Goal: Use online tool/utility

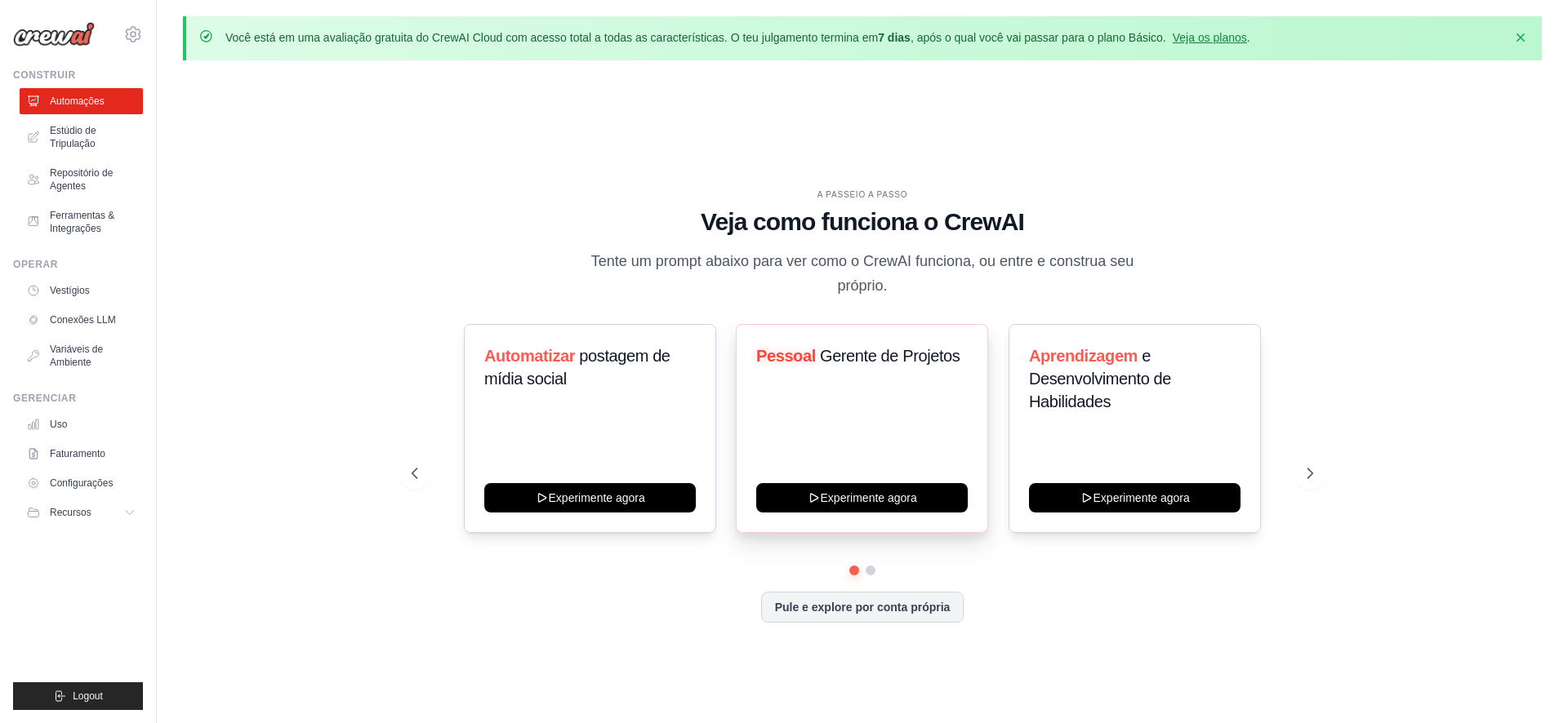
click at [835, 421] on div "Pessoal Gerente de Projetos Experimente agora" at bounding box center [862, 429] width 252 height 209
click at [824, 399] on div "Pessoal Gerente de Projetos Experimente agora" at bounding box center [862, 429] width 252 height 209
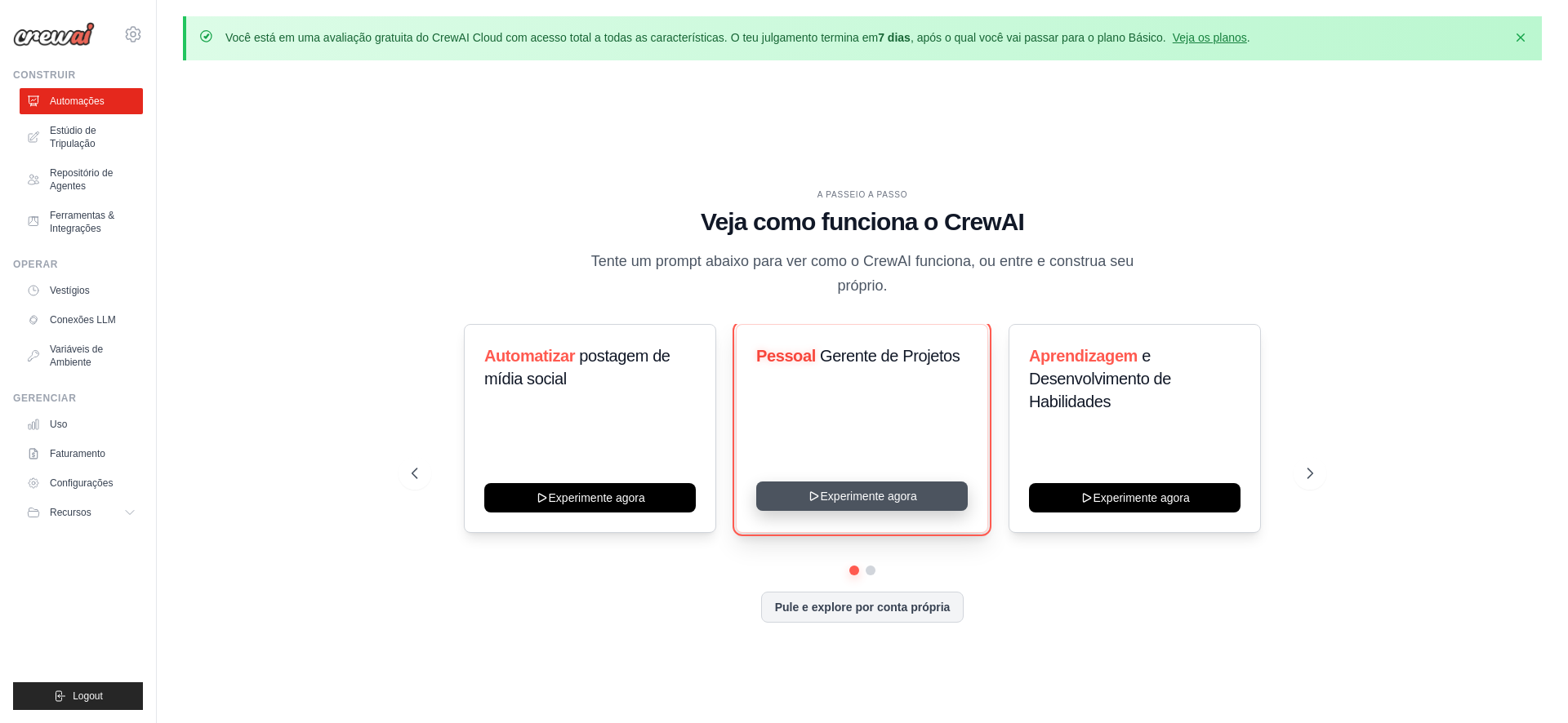
click at [827, 499] on button "Experimente agora" at bounding box center [862, 497] width 212 height 29
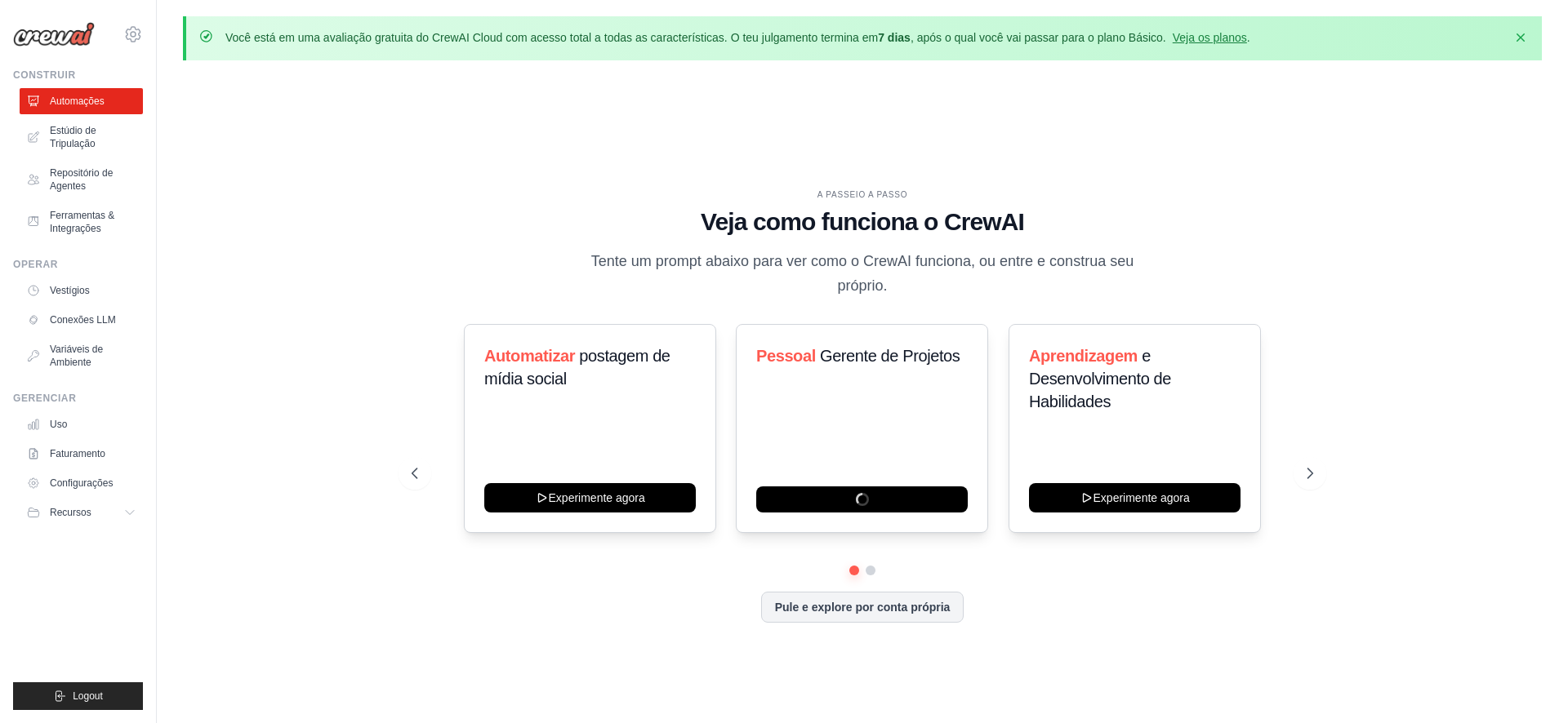
click at [394, 126] on div "A PASSEIO A PASSO Veja como funciona o CrewAI Tente um prompt abaixo para ver c…" at bounding box center [862, 418] width 1359 height 690
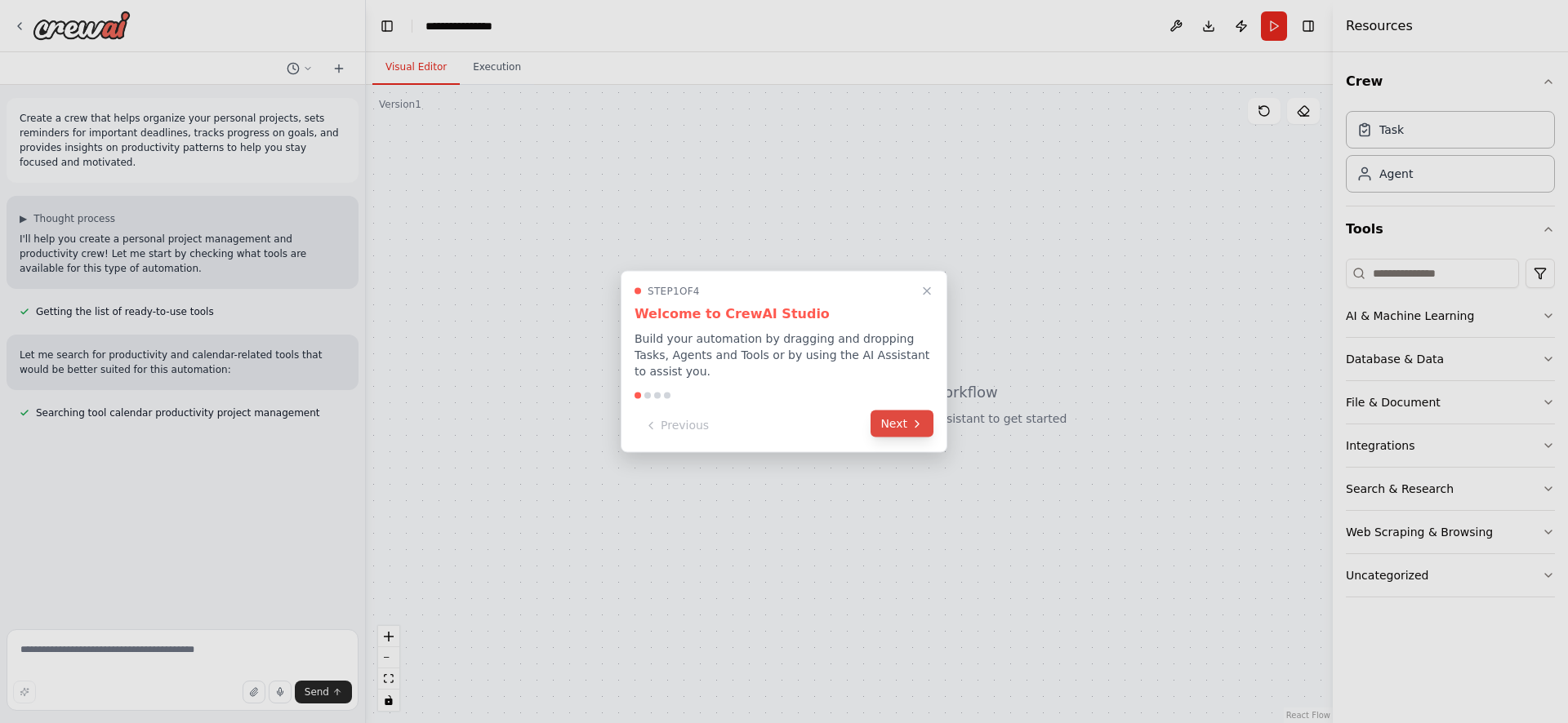
click at [895, 429] on button "Next" at bounding box center [902, 423] width 63 height 27
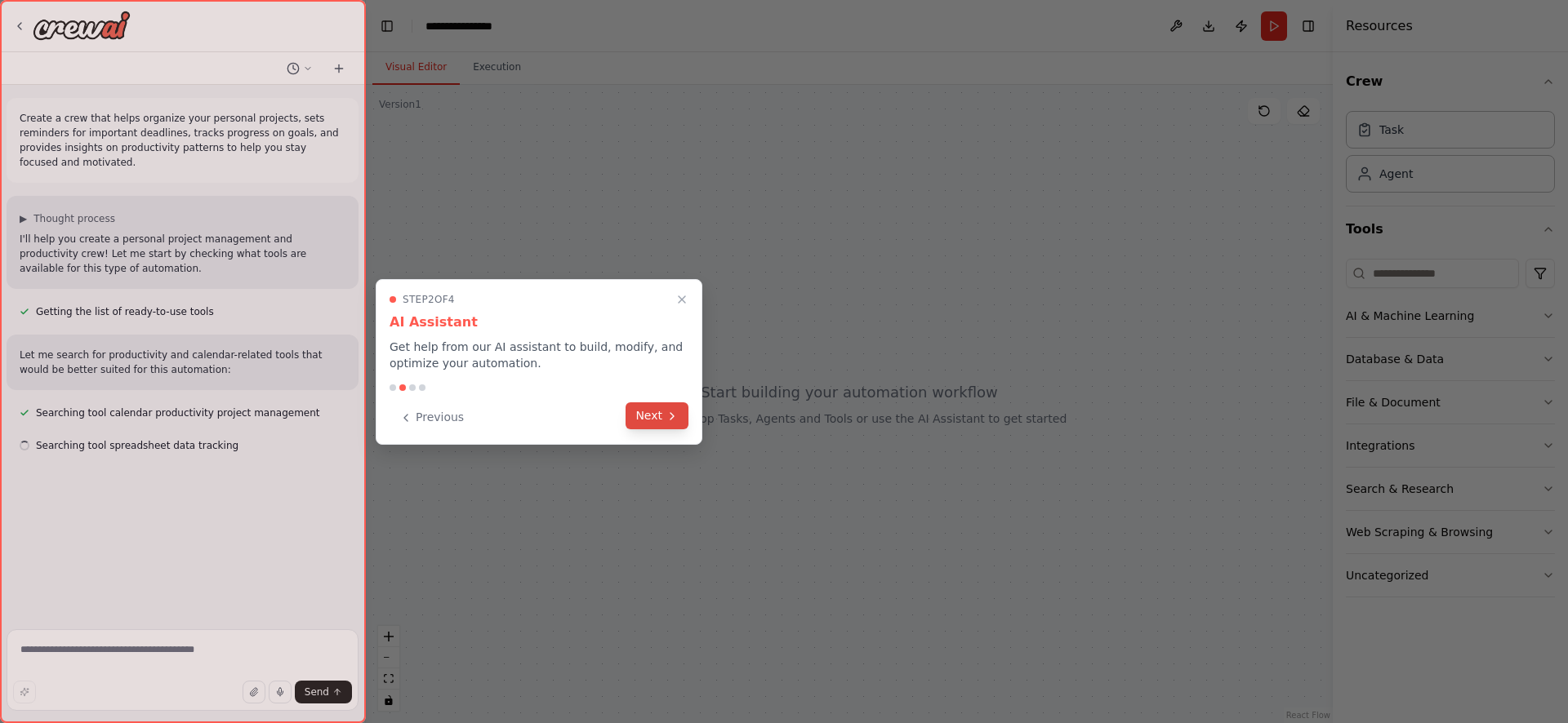
click at [651, 423] on button "Next" at bounding box center [657, 416] width 63 height 27
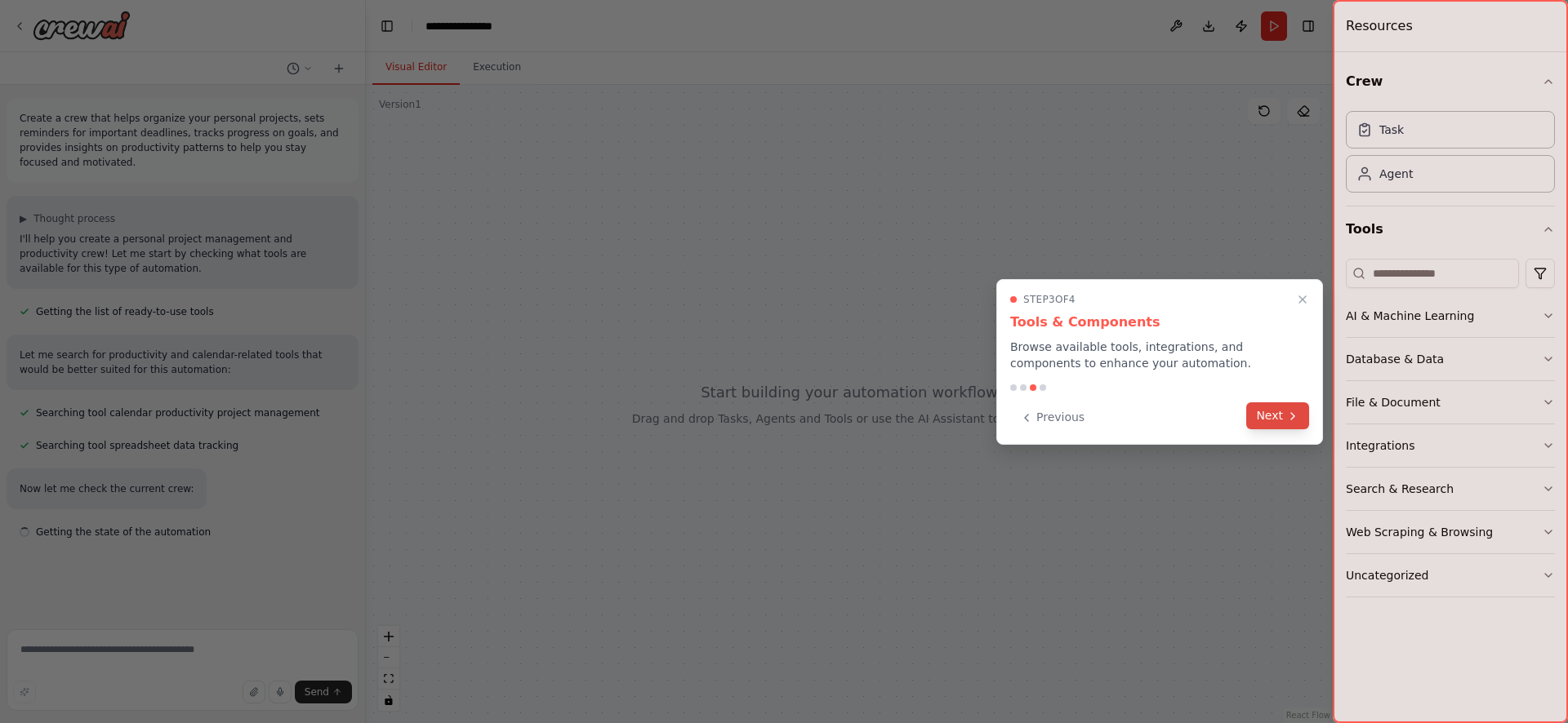
click at [1287, 416] on icon at bounding box center [1292, 416] width 13 height 13
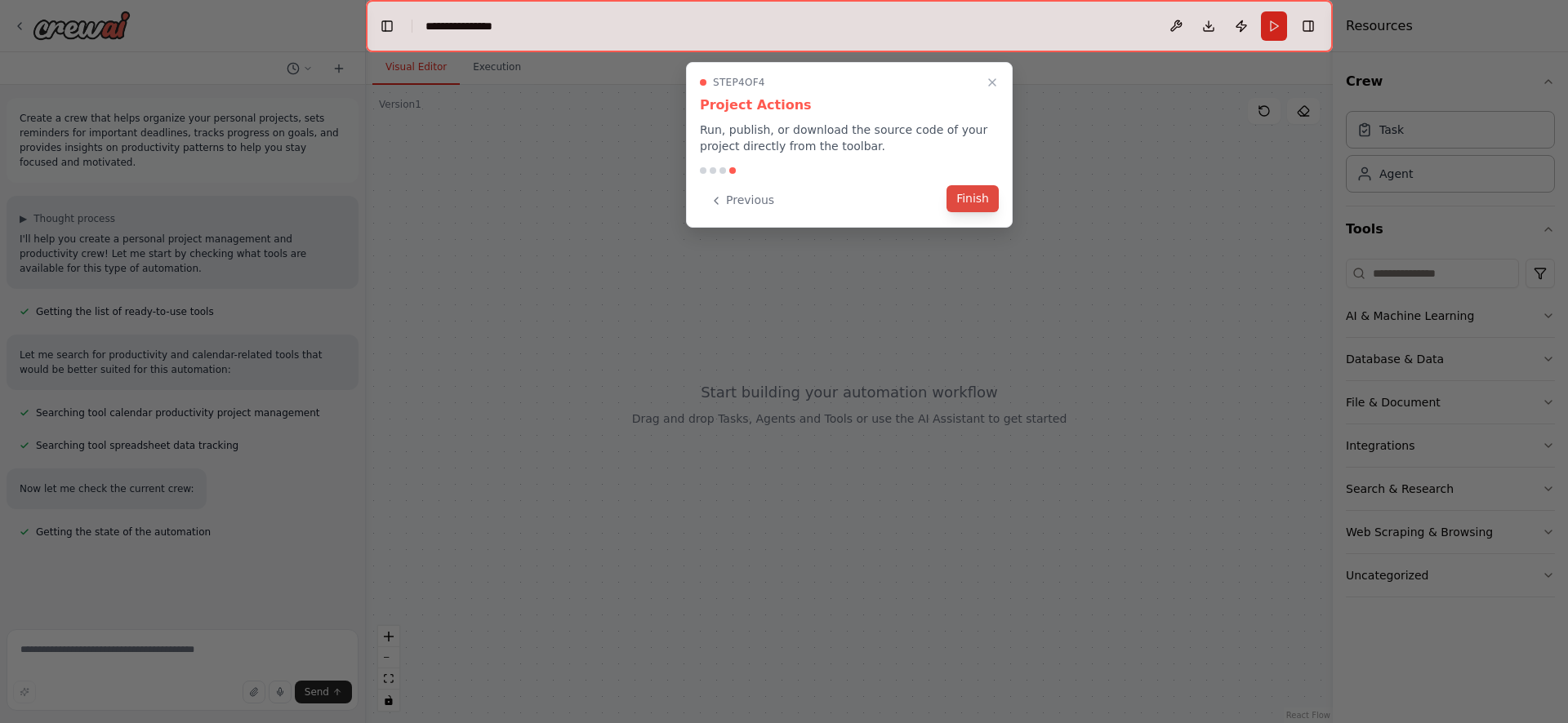
click at [971, 196] on button "Finish" at bounding box center [972, 198] width 53 height 27
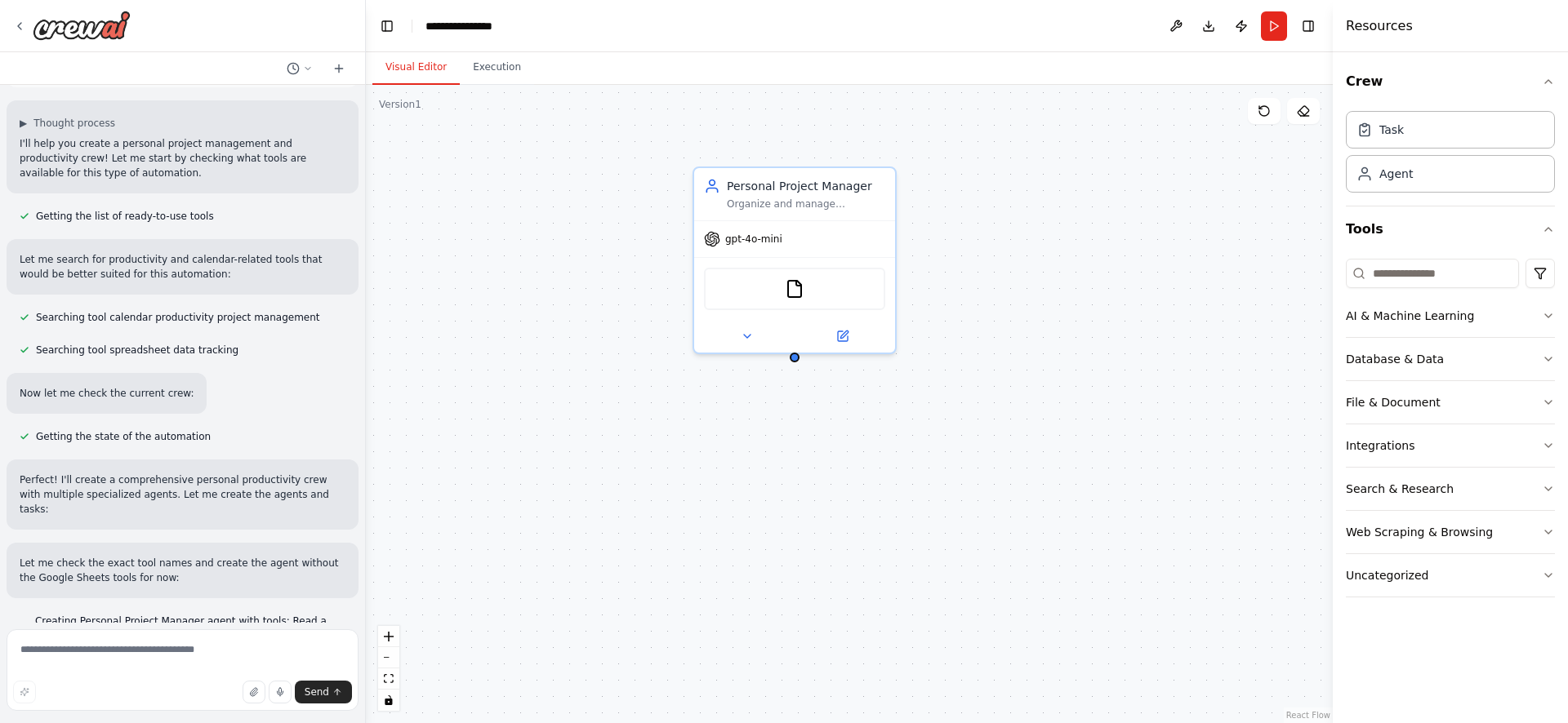
scroll to position [96, 0]
click at [1540, 313] on button "AI & Machine Learning" at bounding box center [1450, 315] width 209 height 42
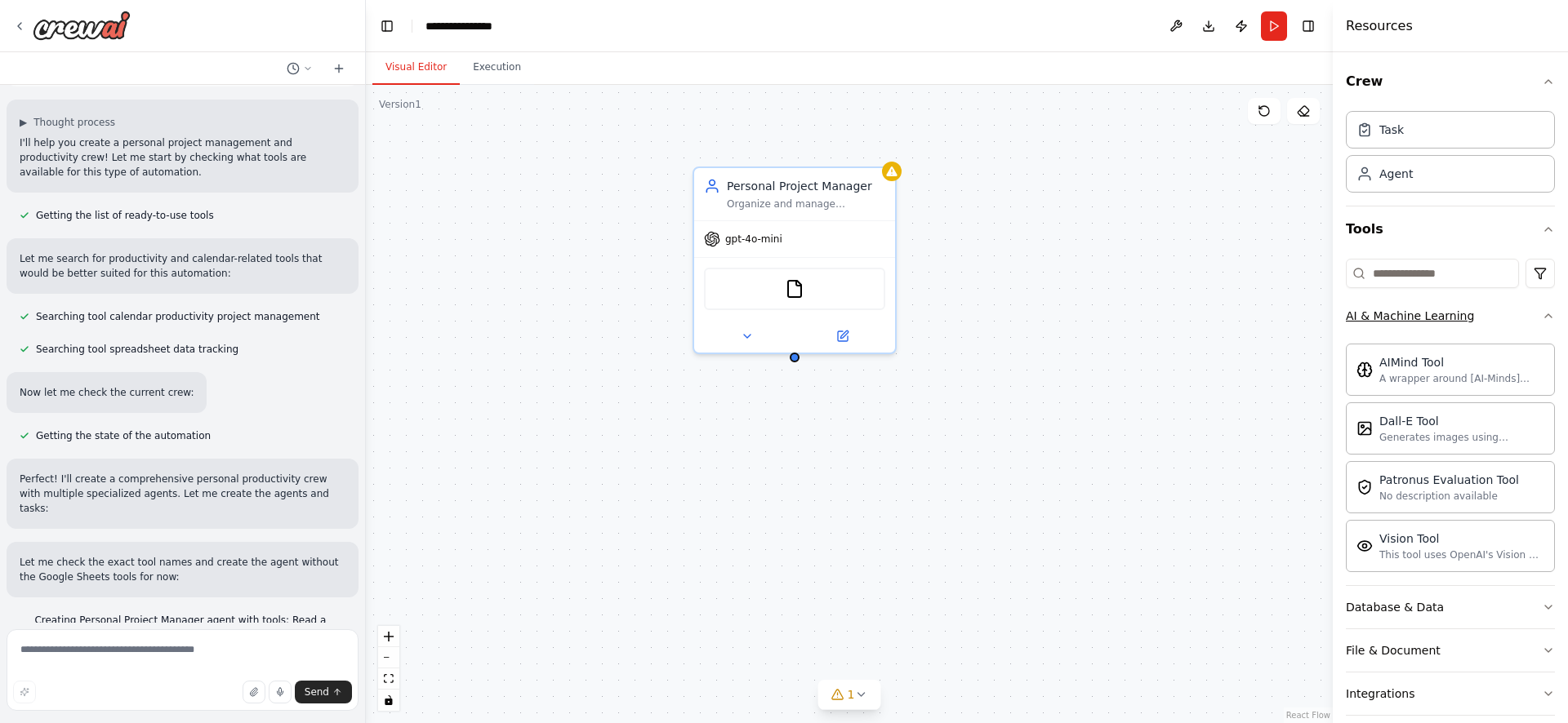
click at [1540, 313] on button "AI & Machine Learning" at bounding box center [1450, 315] width 209 height 42
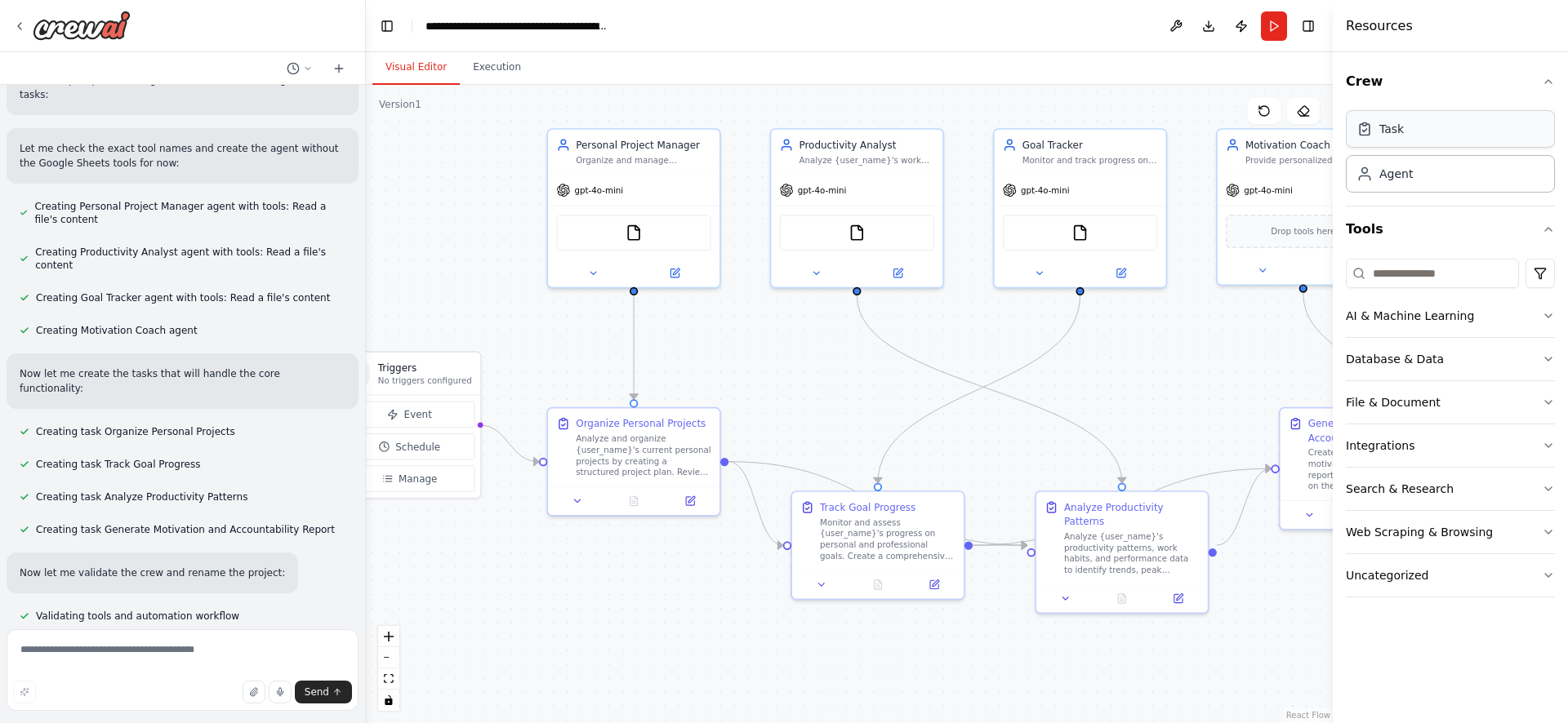
scroll to position [511, 0]
click at [1438, 127] on div "Task" at bounding box center [1450, 129] width 209 height 38
click at [1424, 186] on div "Agent" at bounding box center [1450, 173] width 209 height 38
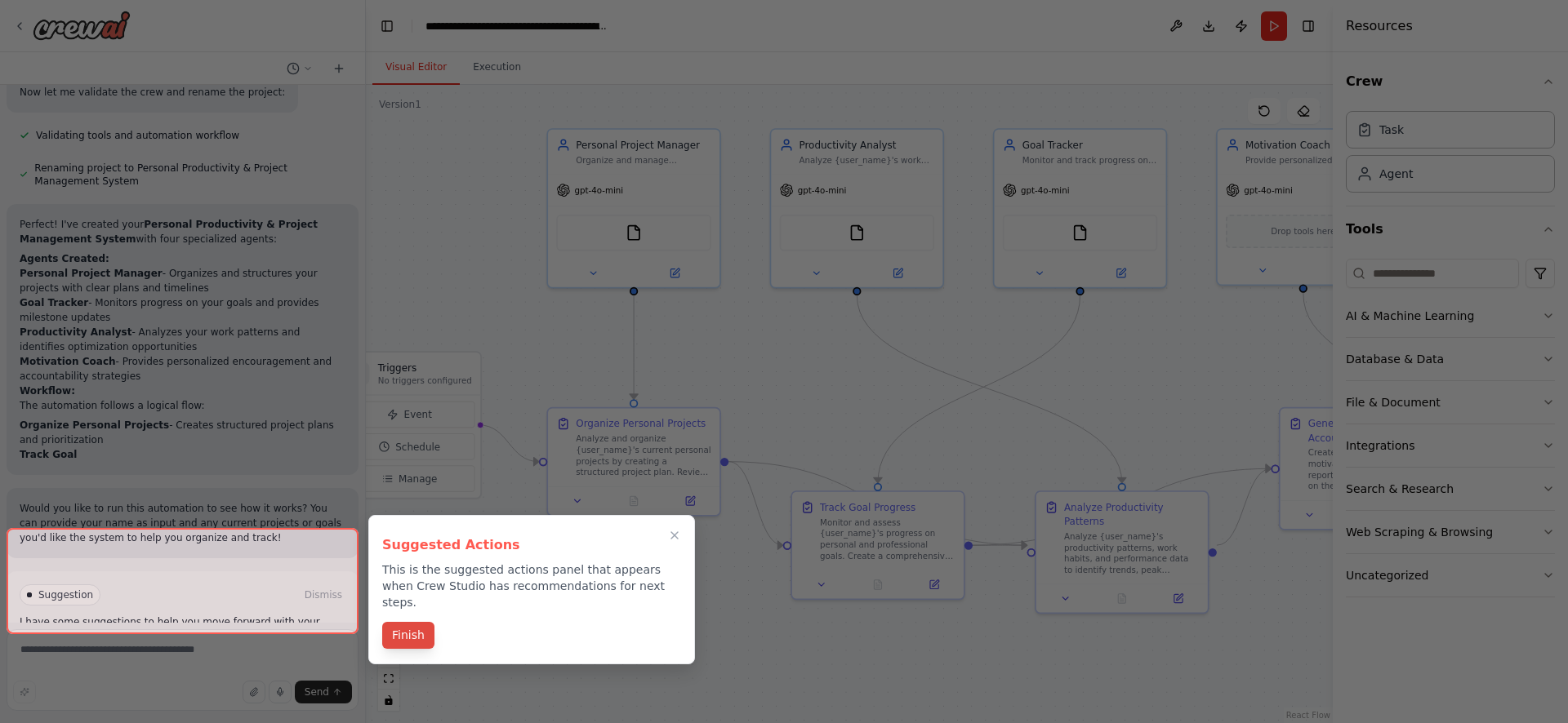
click at [414, 622] on button "Finish" at bounding box center [408, 635] width 53 height 27
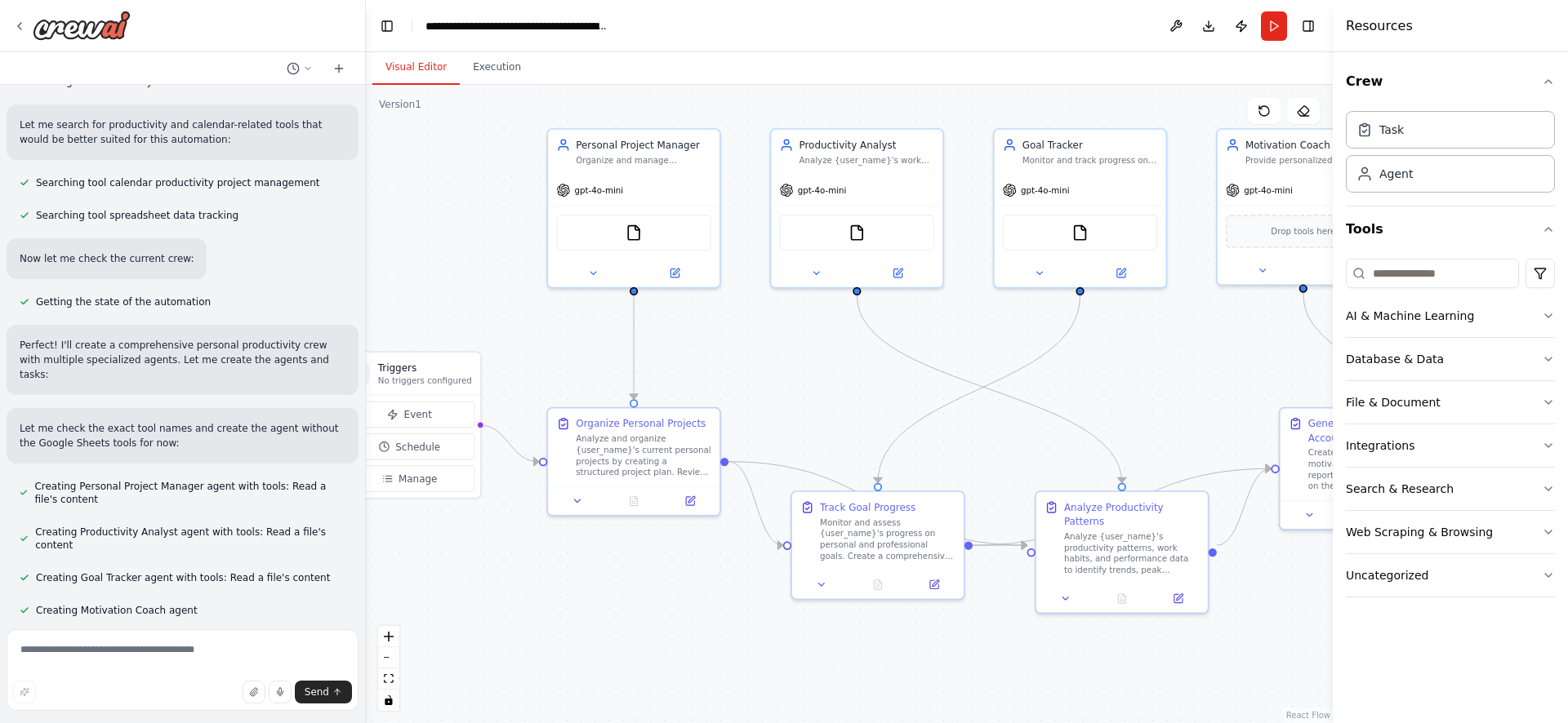
scroll to position [279, 0]
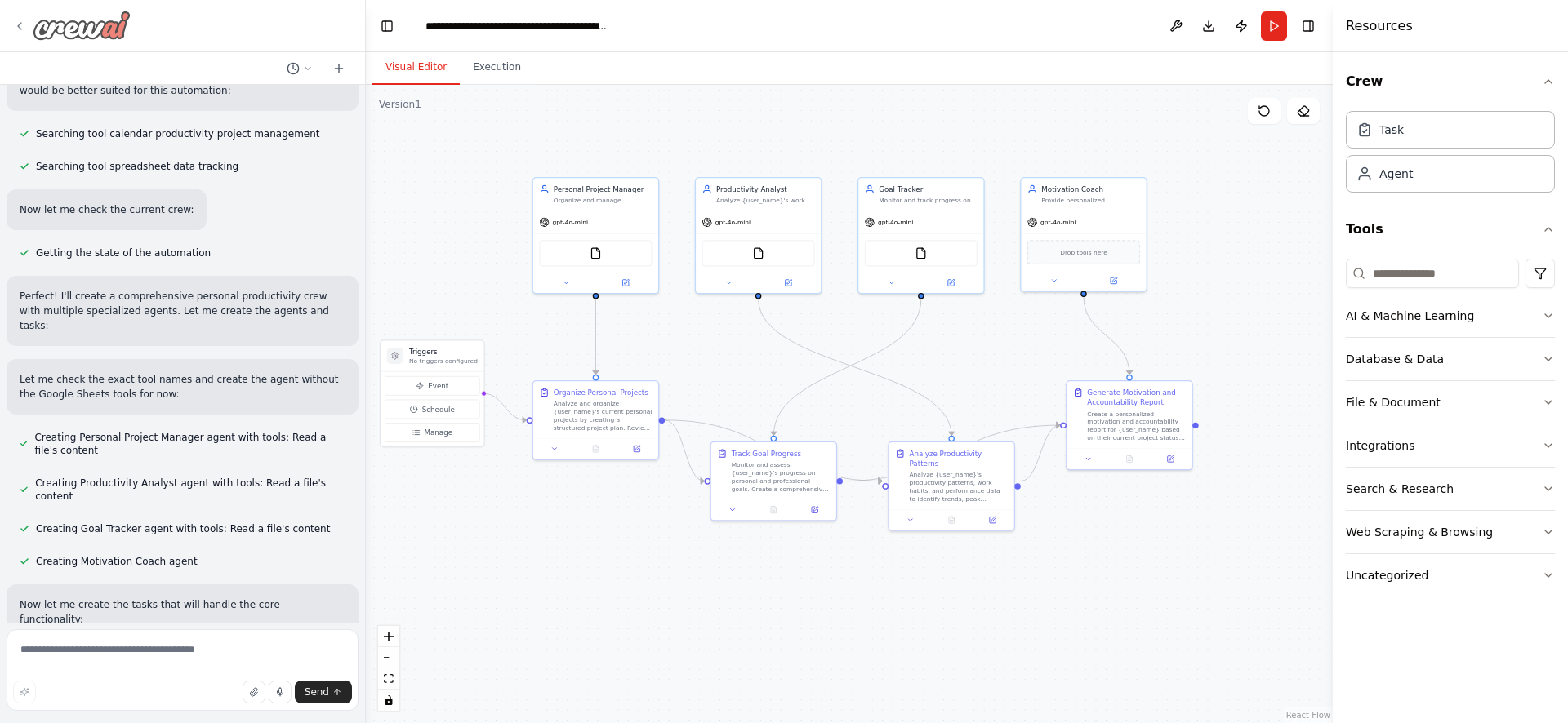
click at [97, 30] on img at bounding box center [82, 25] width 98 height 29
